Goal: Check status: Check status

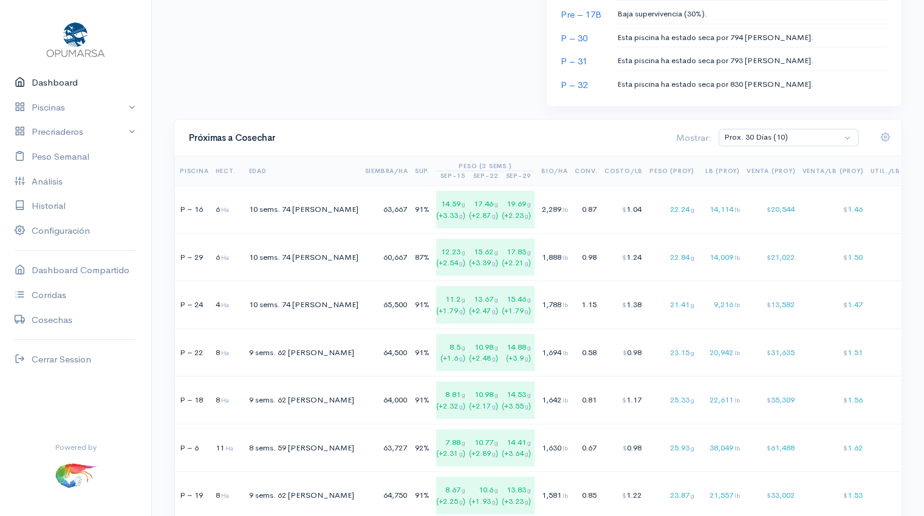
scroll to position [711, 0]
click at [365, 253] on div "60,667" at bounding box center [386, 256] width 43 height 12
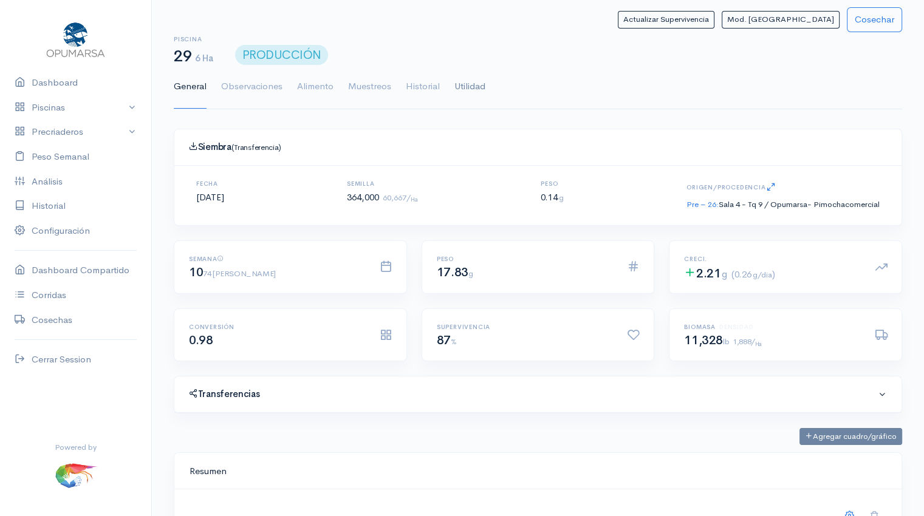
click at [476, 91] on link "Utilidad" at bounding box center [469, 87] width 31 height 44
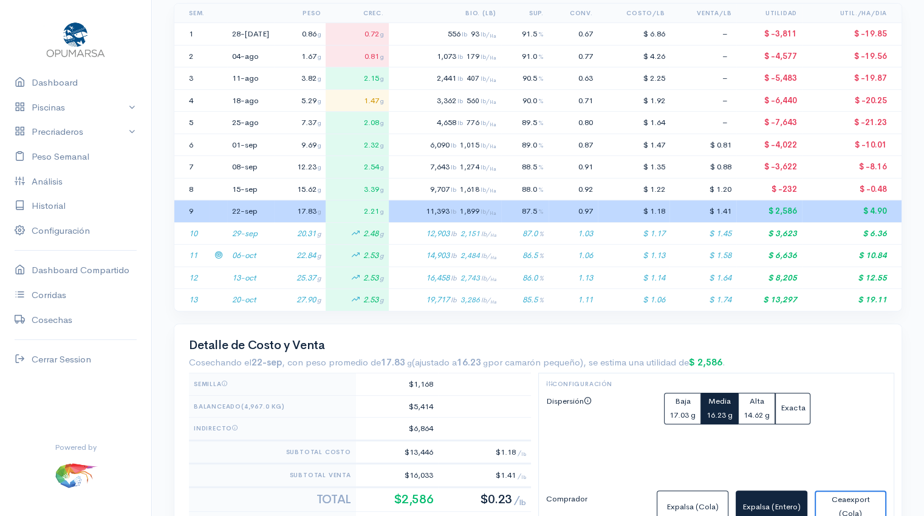
scroll to position [278, 0]
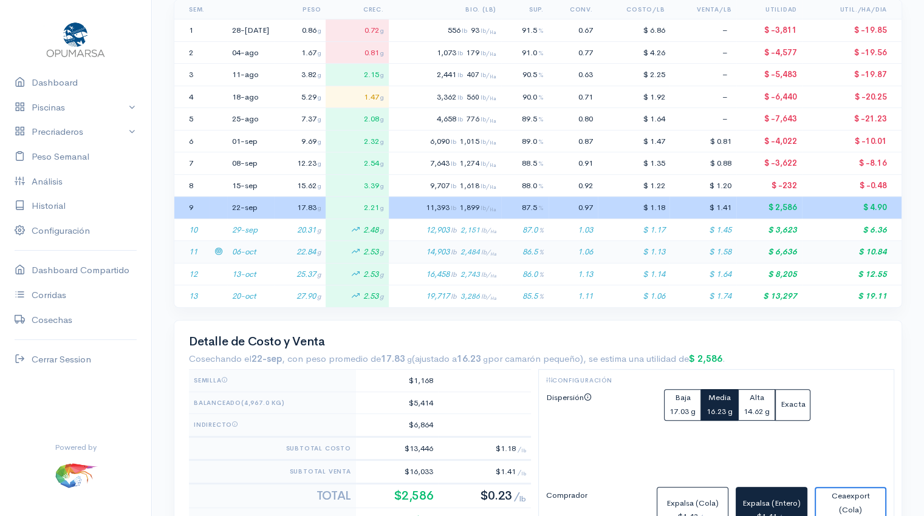
click at [274, 252] on td "22.84 g" at bounding box center [300, 252] width 52 height 22
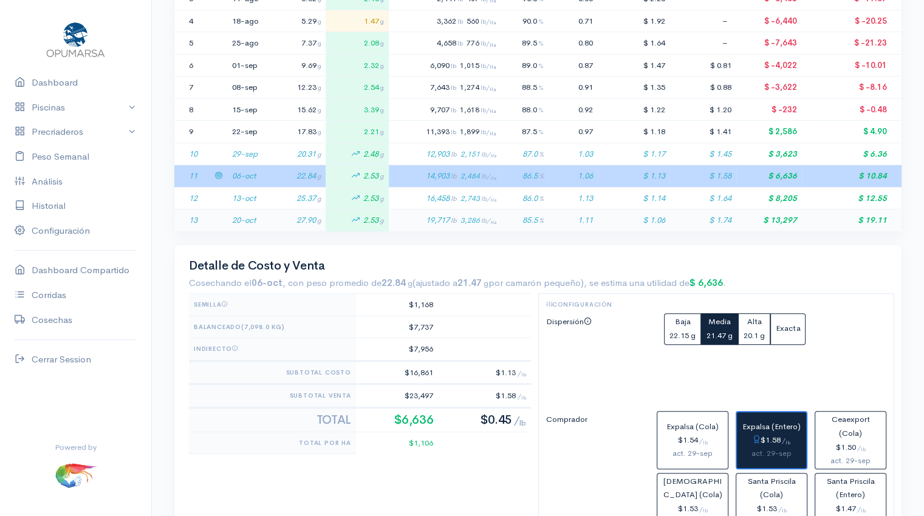
scroll to position [350, 0]
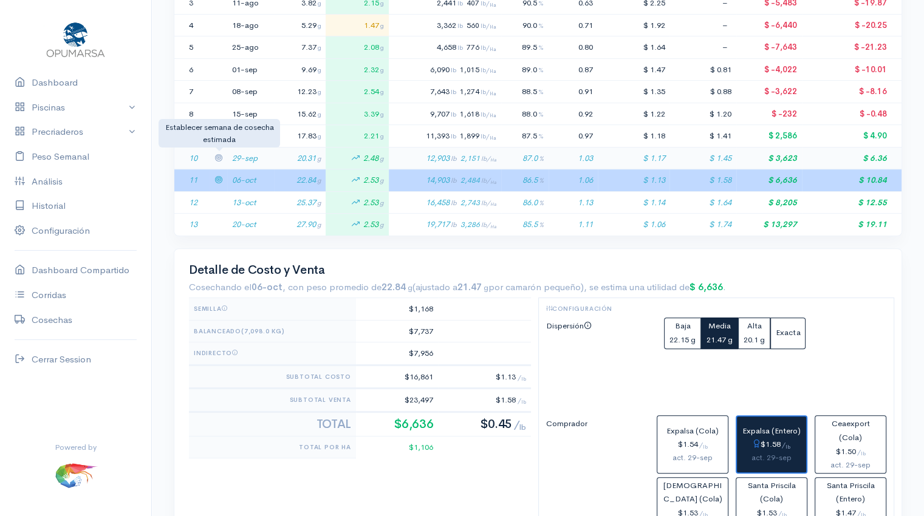
click at [219, 156] on icon at bounding box center [218, 158] width 8 height 8
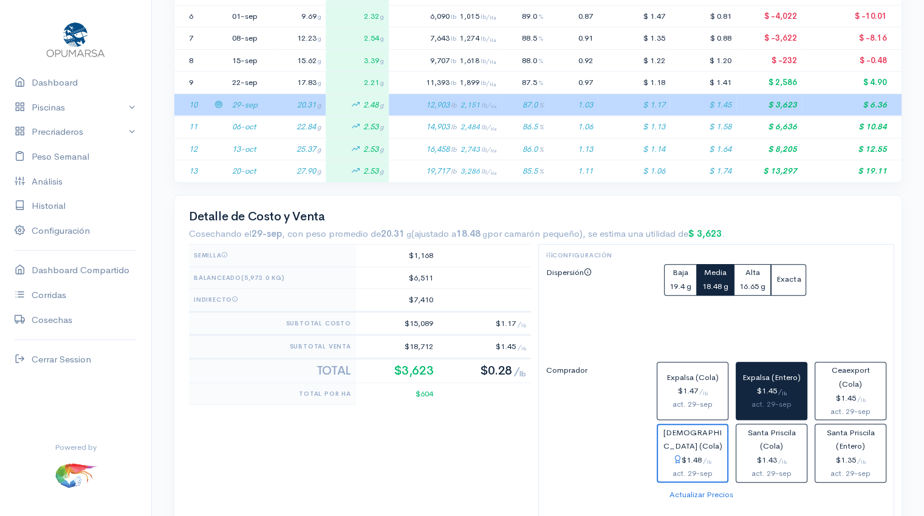
scroll to position [412, 0]
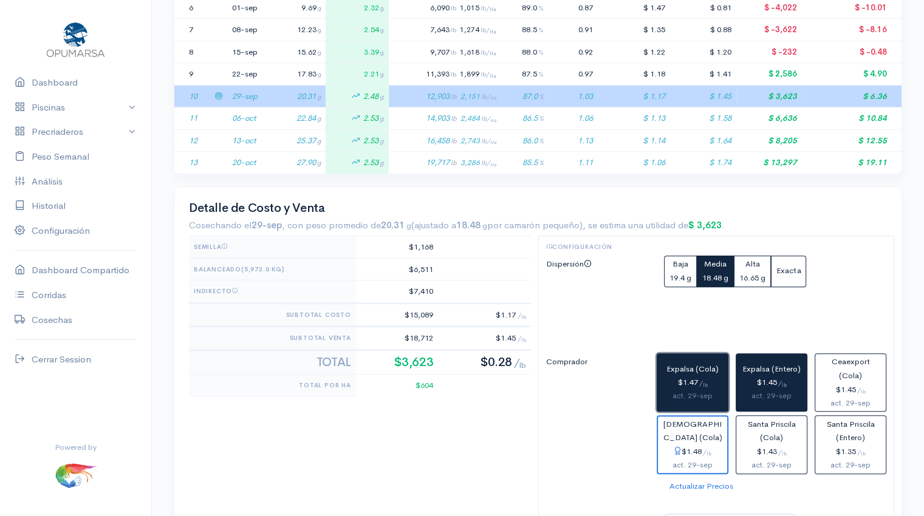
click at [699, 385] on div "$1.47 / lb" at bounding box center [692, 383] width 61 height 14
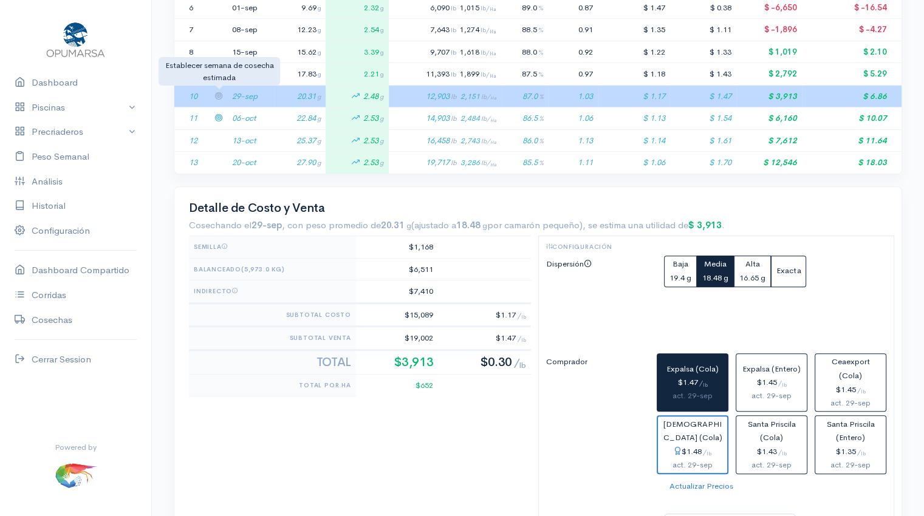
click at [219, 95] on icon at bounding box center [218, 96] width 8 height 8
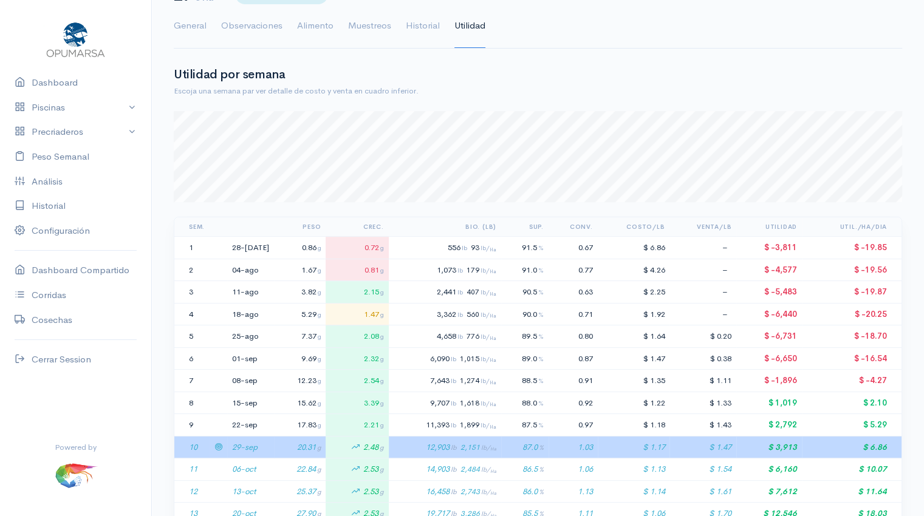
scroll to position [0, 0]
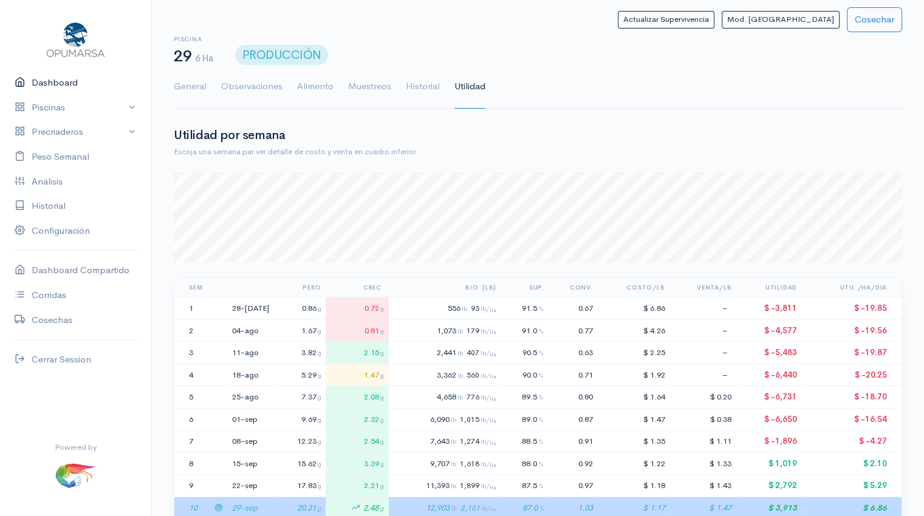
click at [45, 81] on link "Dashboard" at bounding box center [75, 82] width 151 height 25
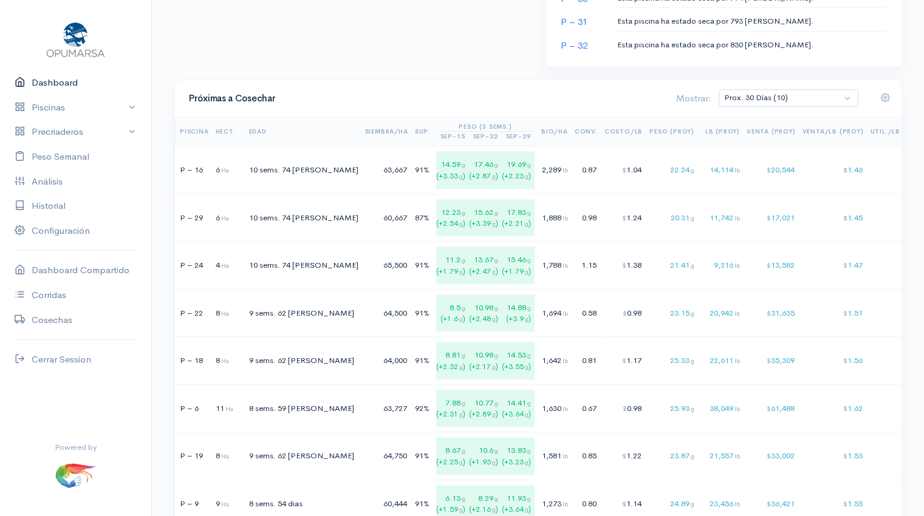
scroll to position [750, 0]
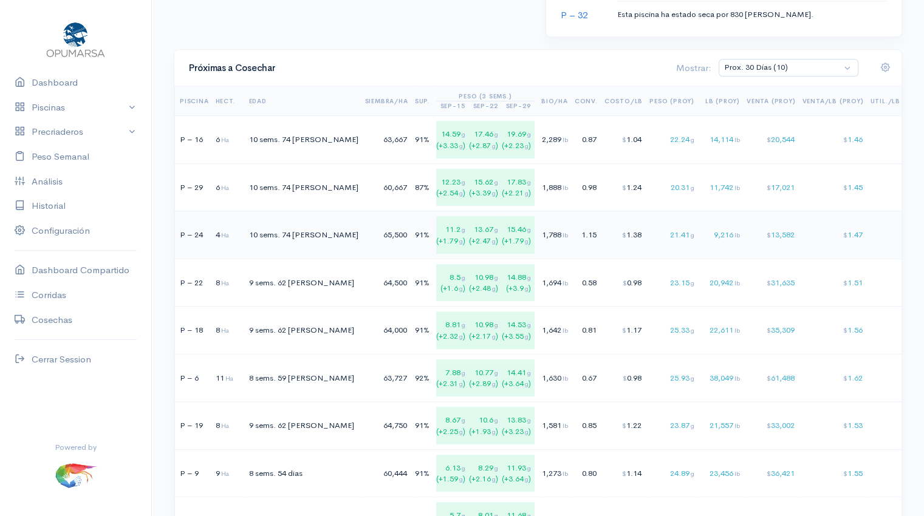
click at [365, 229] on div "65,500" at bounding box center [386, 235] width 43 height 12
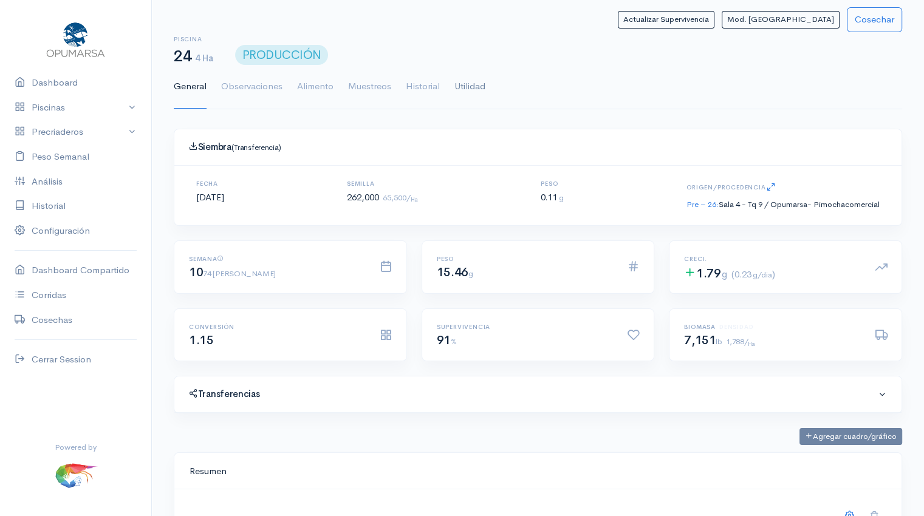
click at [474, 85] on link "Utilidad" at bounding box center [469, 87] width 31 height 44
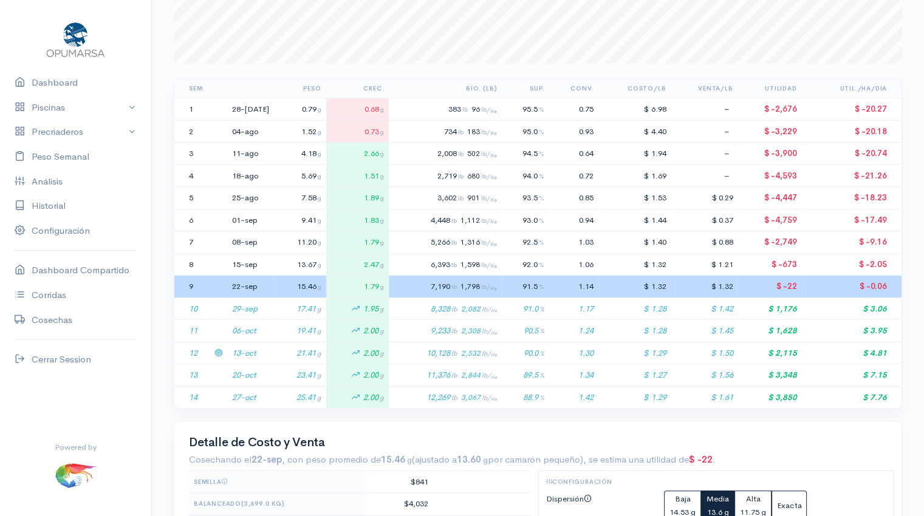
scroll to position [228, 0]
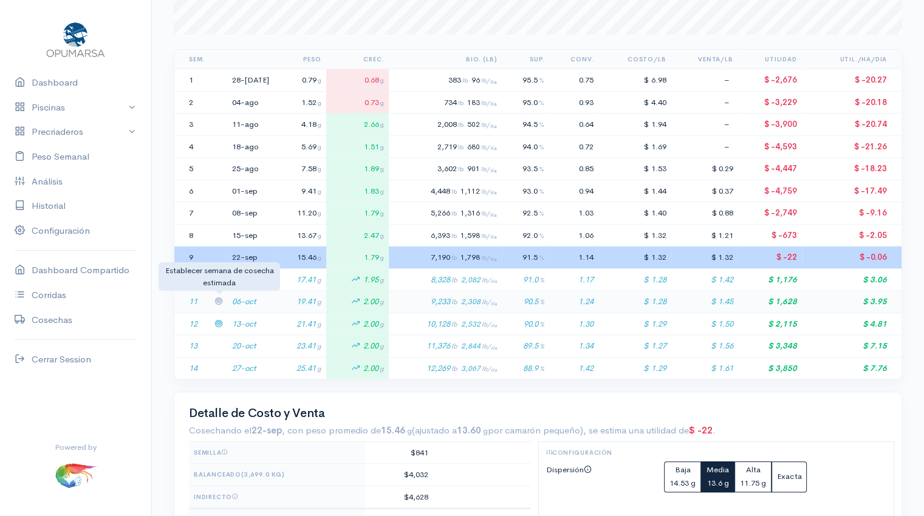
click at [221, 301] on icon at bounding box center [218, 301] width 8 height 8
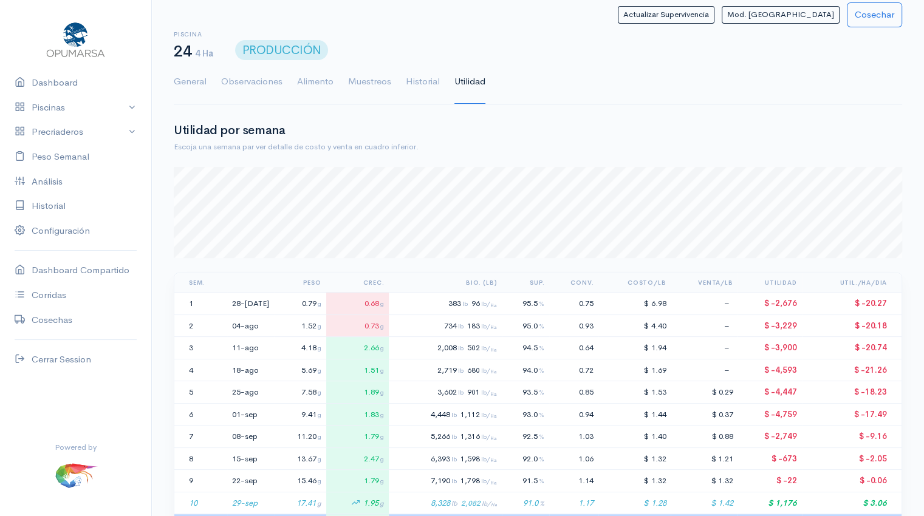
scroll to position [0, 0]
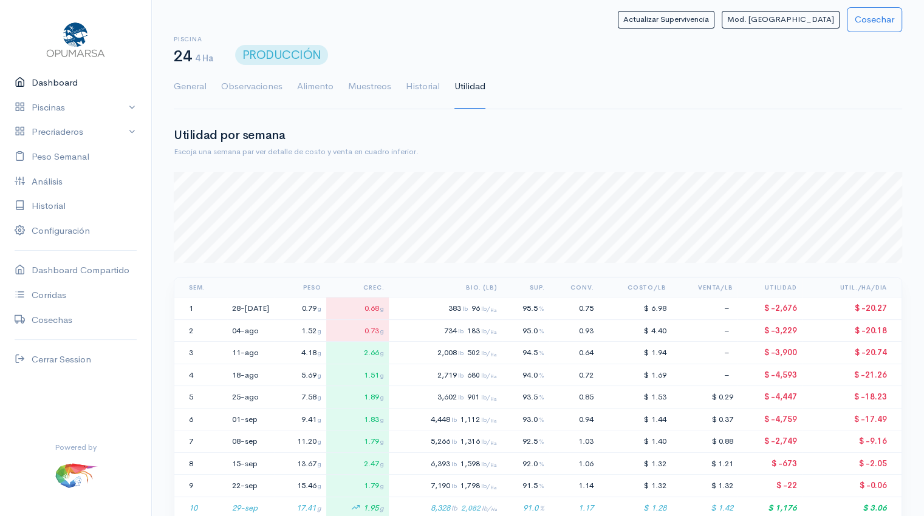
click at [56, 87] on link "Dashboard" at bounding box center [75, 82] width 151 height 25
